Goal: Information Seeking & Learning: Understand process/instructions

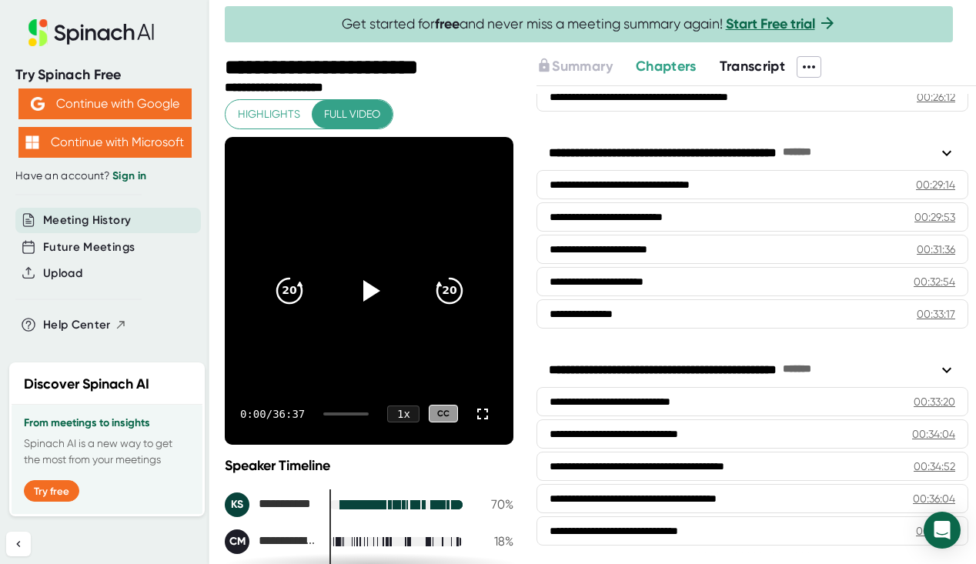
scroll to position [933, 0]
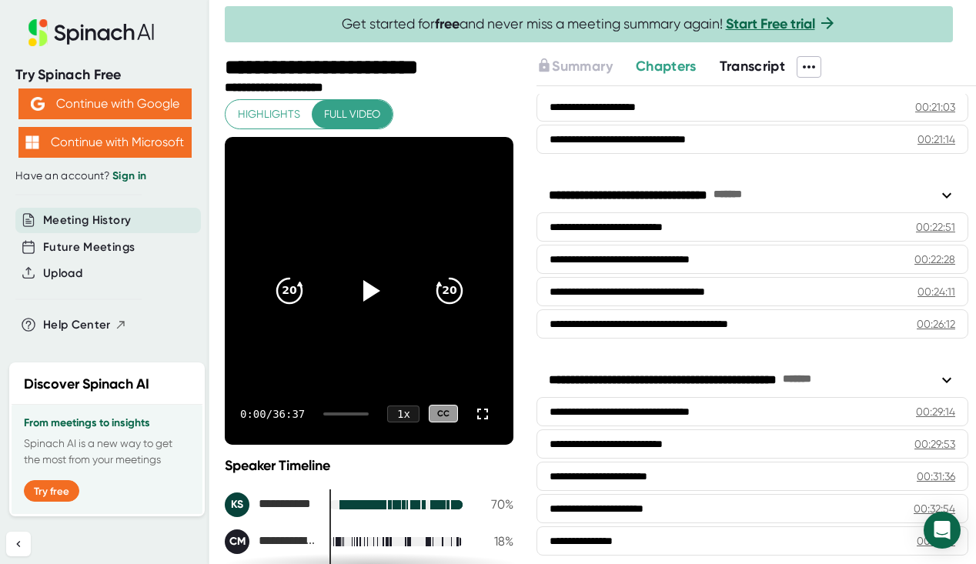
scroll to position [933, 0]
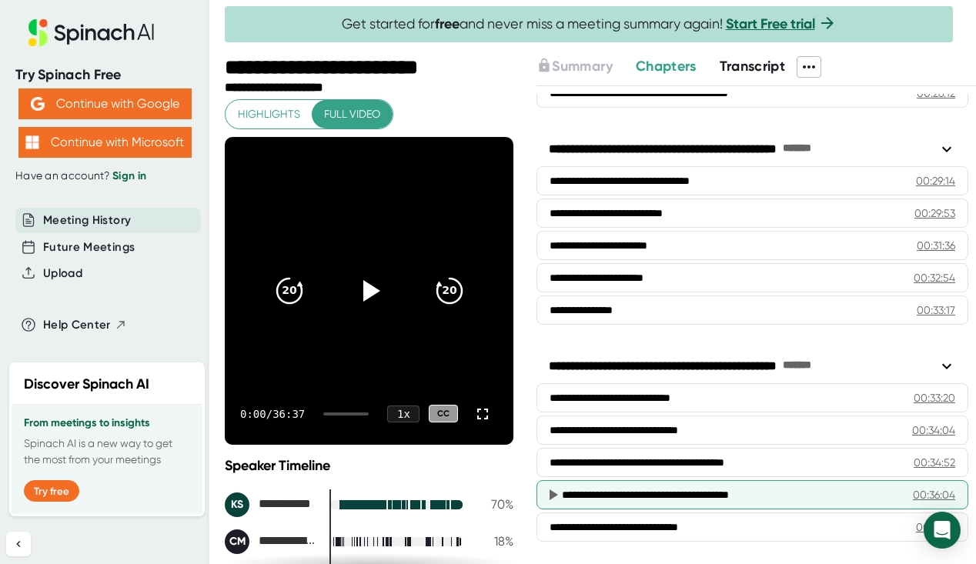
click at [599, 492] on div "**********" at bounding box center [731, 494] width 338 height 15
